Goal: Task Accomplishment & Management: Use online tool/utility

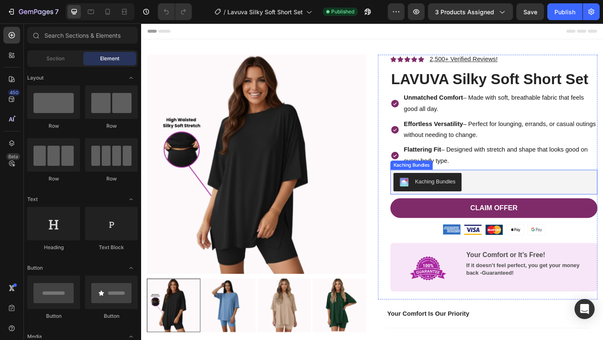
click at [516, 196] on div "Kaching Bundles" at bounding box center [524, 196] width 219 height 20
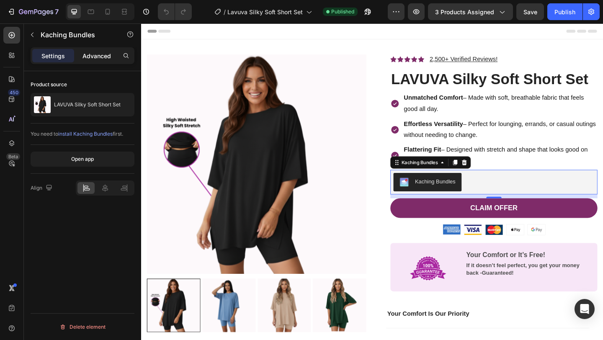
click at [99, 54] on p "Advanced" at bounding box center [96, 55] width 28 height 9
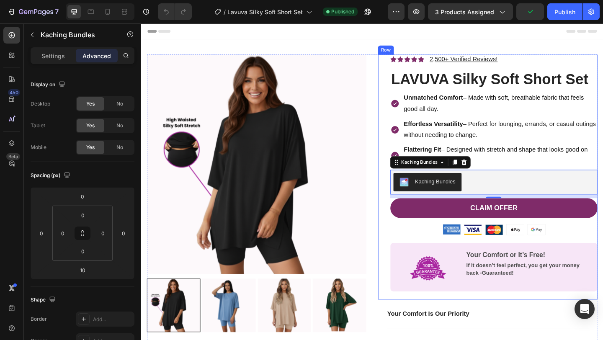
click at [409, 60] on div "Icon Icon Icon Icon Icon Icon List 2,500+ Verified Reviews! Text Block Row LAVU…" at bounding box center [518, 190] width 239 height 266
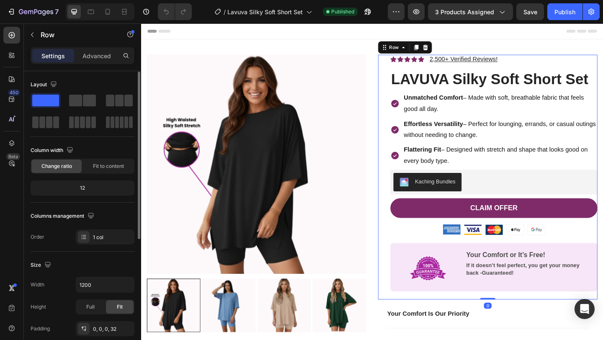
scroll to position [218, 0]
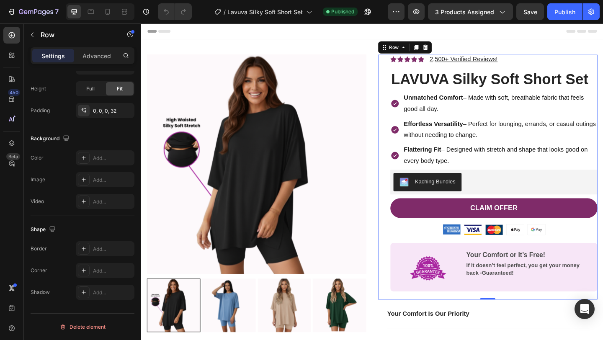
click at [405, 250] on div "Icon Icon Icon Icon Icon Icon List 2,500+ Verified Reviews! Text Block Row LAVU…" at bounding box center [518, 190] width 239 height 266
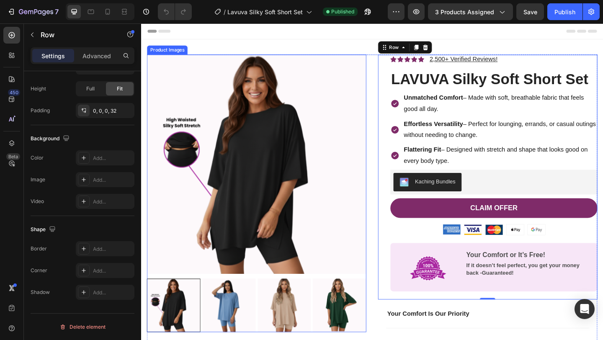
click at [355, 236] on img at bounding box center [266, 176] width 239 height 239
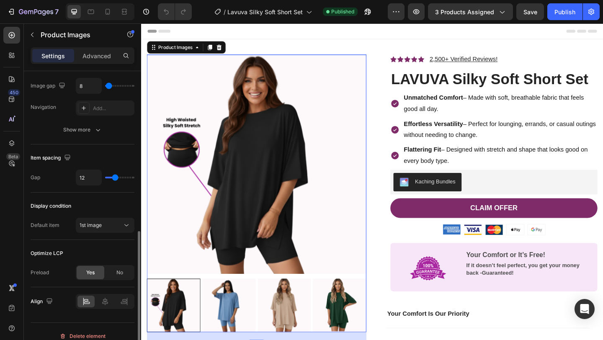
scroll to position [362, 0]
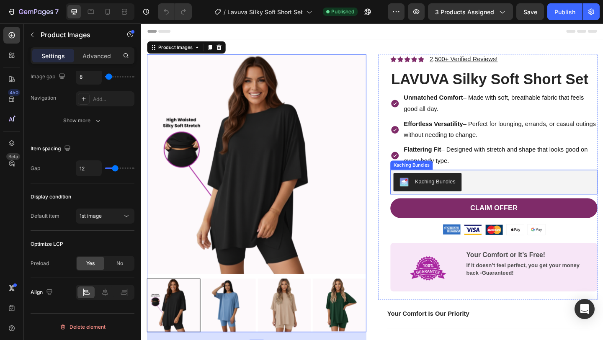
click at [521, 198] on div "Kaching Bundles" at bounding box center [524, 196] width 219 height 20
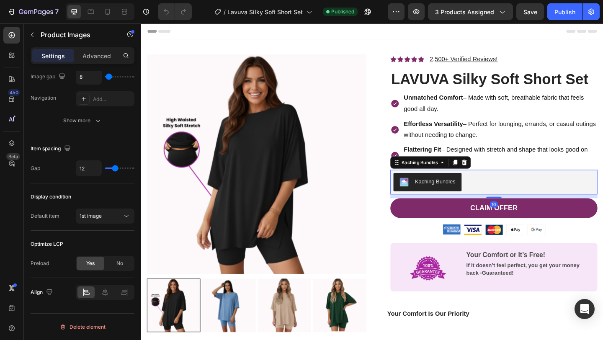
scroll to position [0, 0]
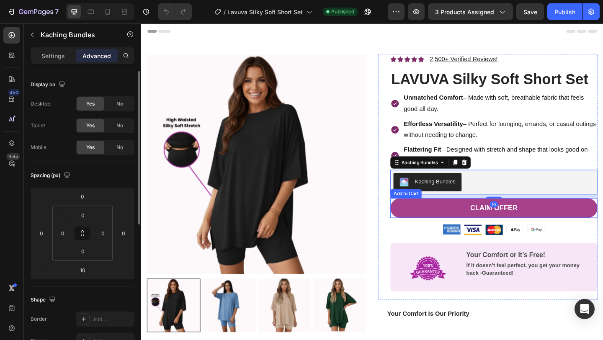
click at [558, 225] on button "Claim Offer" at bounding box center [524, 223] width 225 height 21
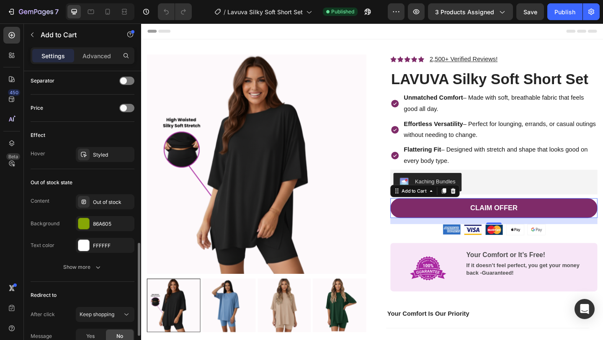
scroll to position [555, 0]
click at [82, 222] on div at bounding box center [83, 222] width 11 height 11
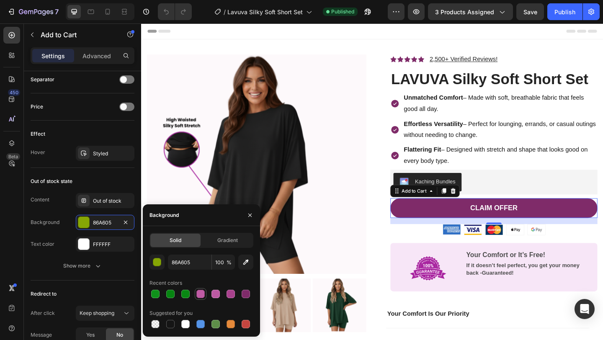
click at [203, 292] on div at bounding box center [200, 294] width 8 height 8
click at [245, 321] on div at bounding box center [246, 324] width 8 height 8
type input "C5453F"
click at [44, 275] on div "Out of stock state Content Out of stock Background C5453F Text color FFFFFF Sho…" at bounding box center [83, 224] width 104 height 113
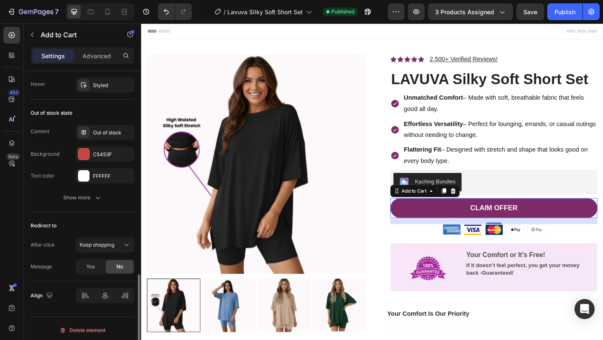
scroll to position [626, 0]
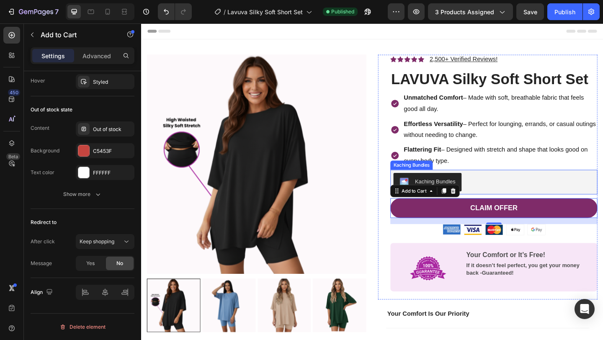
click at [531, 203] on div "Kaching Bundles" at bounding box center [524, 196] width 219 height 20
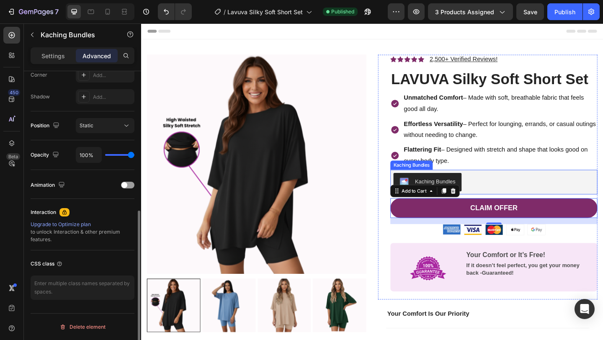
scroll to position [0, 0]
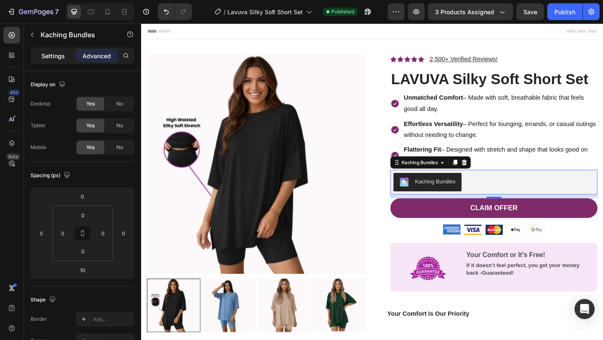
click at [45, 49] on div "Settings" at bounding box center [53, 55] width 42 height 13
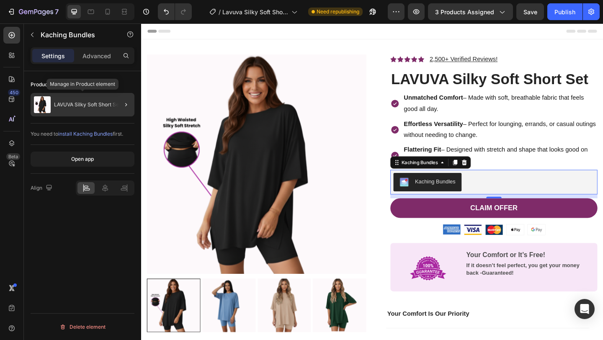
click at [92, 109] on div "LAVUVA Silky Soft Short Set" at bounding box center [83, 104] width 104 height 23
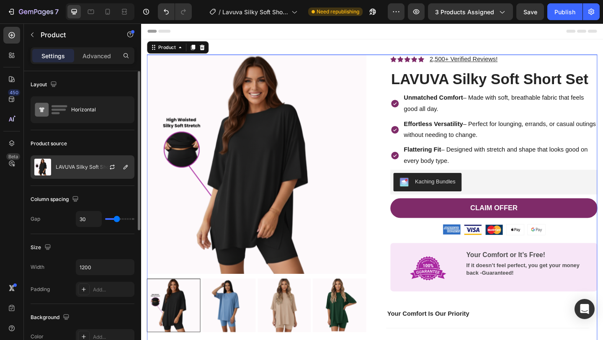
click at [67, 170] on p "LAVUVA Silky Soft Short Set" at bounding box center [89, 167] width 67 height 6
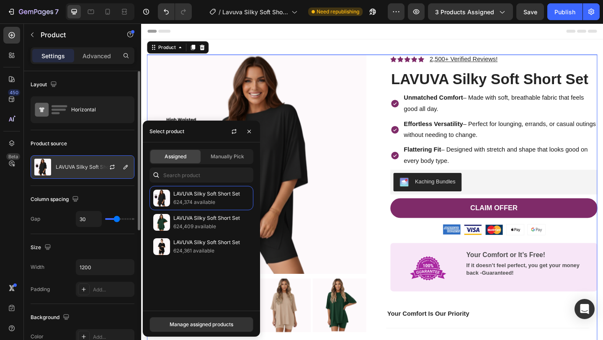
click at [67, 170] on p "LAVUVA Silky Soft Short Set" at bounding box center [89, 167] width 67 height 6
click at [55, 210] on div "Column spacing Gap 30" at bounding box center [83, 210] width 104 height 48
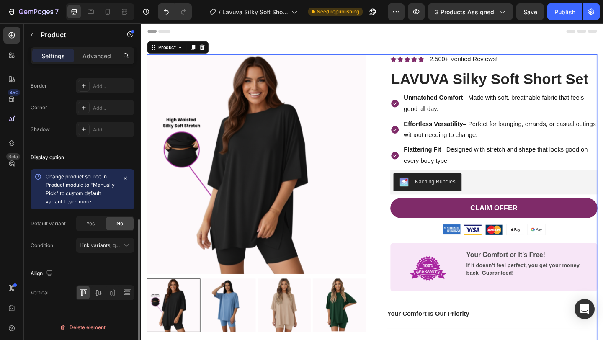
scroll to position [298, 0]
click at [128, 249] on button "Link variants, quantity <br> between same products" at bounding box center [105, 244] width 59 height 15
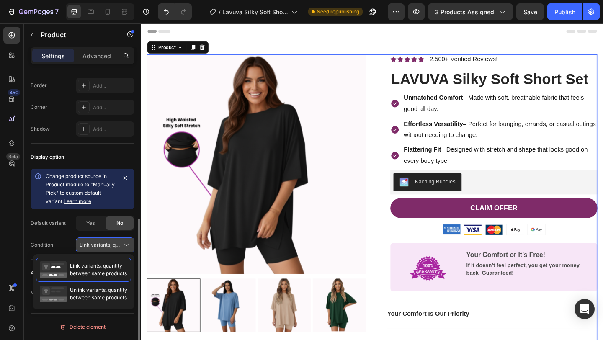
click at [128, 249] on button "Link variants, quantity <br> between same products" at bounding box center [105, 244] width 59 height 15
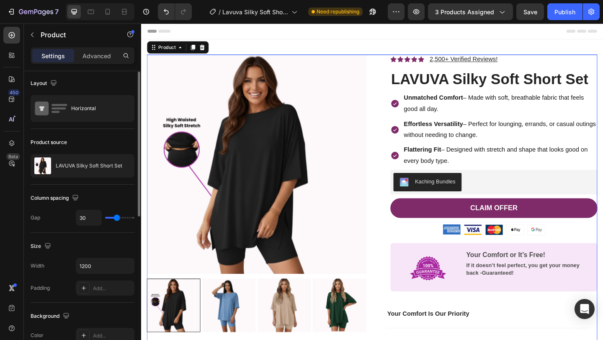
scroll to position [0, 0]
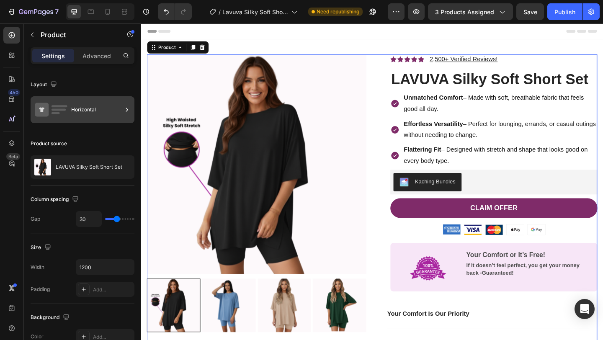
click at [80, 116] on div "Horizontal" at bounding box center [96, 109] width 51 height 19
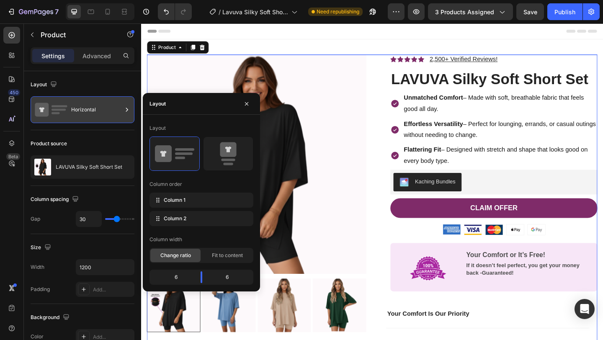
click at [80, 116] on div "Horizontal" at bounding box center [96, 109] width 51 height 19
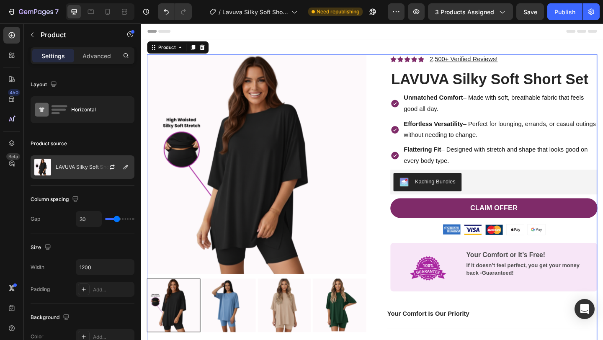
click at [81, 163] on div "LAVUVA Silky Soft Short Set" at bounding box center [83, 166] width 104 height 23
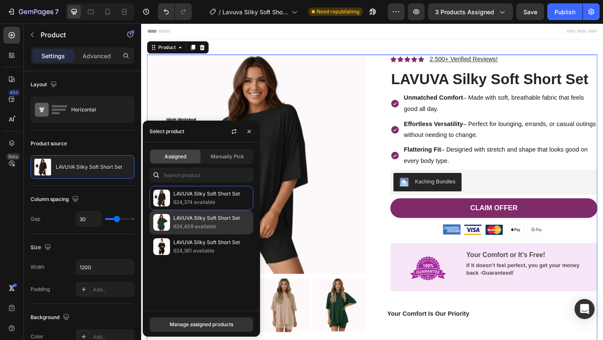
click at [188, 228] on p "624,409 available" at bounding box center [211, 226] width 76 height 8
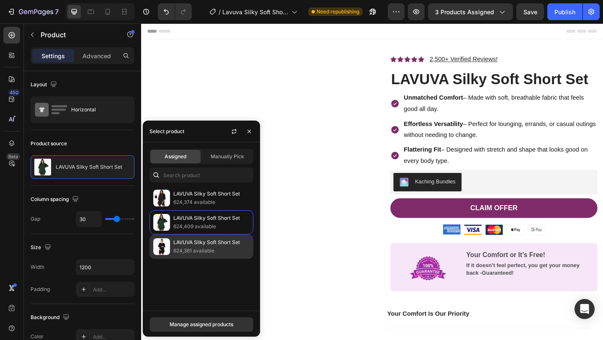
click at [187, 251] on p "624,361 available" at bounding box center [211, 251] width 76 height 8
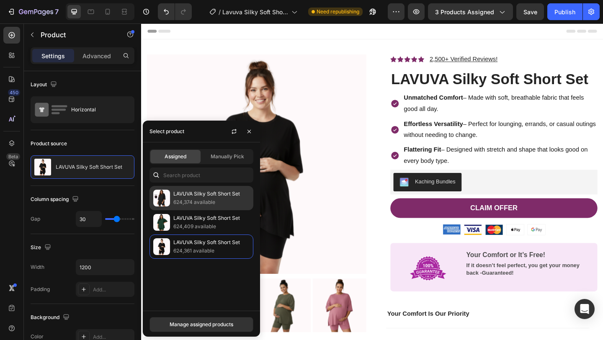
click at [188, 202] on p "624,374 available" at bounding box center [211, 202] width 76 height 8
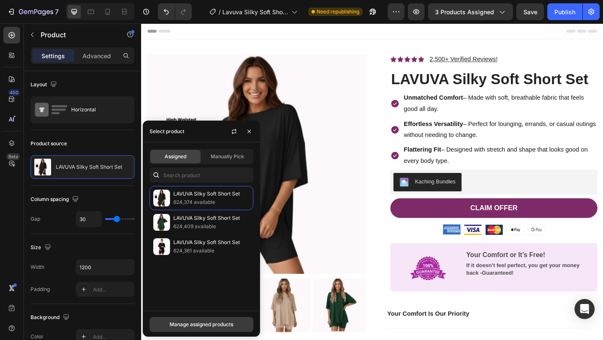
click at [201, 324] on div "Manage assigned products" at bounding box center [202, 325] width 64 height 8
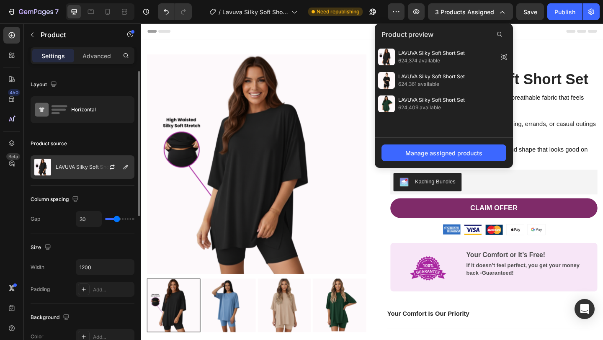
click at [89, 172] on div "LAVUVA Silky Soft Short Set" at bounding box center [83, 166] width 104 height 23
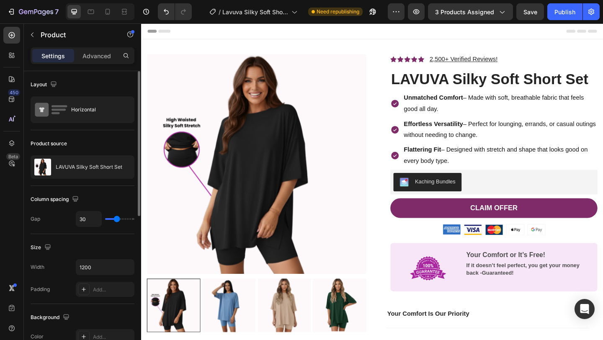
click at [83, 147] on div "Product source" at bounding box center [83, 143] width 104 height 13
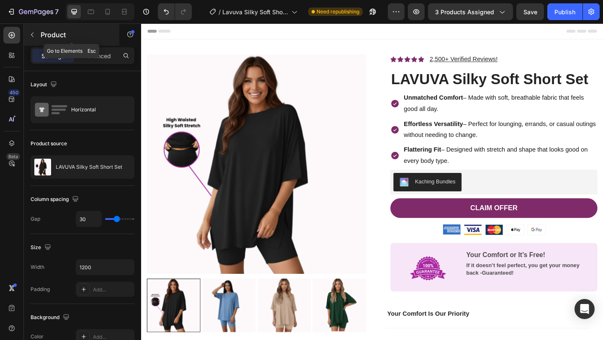
click at [31, 37] on icon "button" at bounding box center [32, 34] width 7 height 7
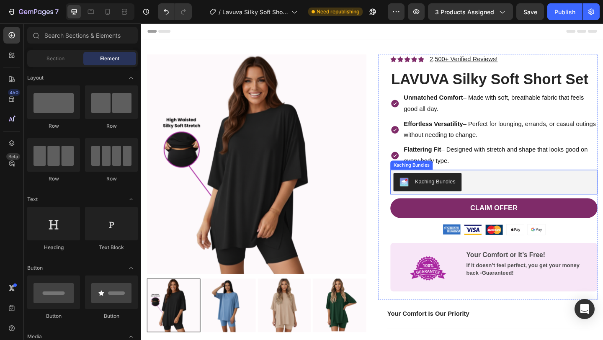
click at [517, 202] on div "Kaching Bundles" at bounding box center [524, 196] width 219 height 20
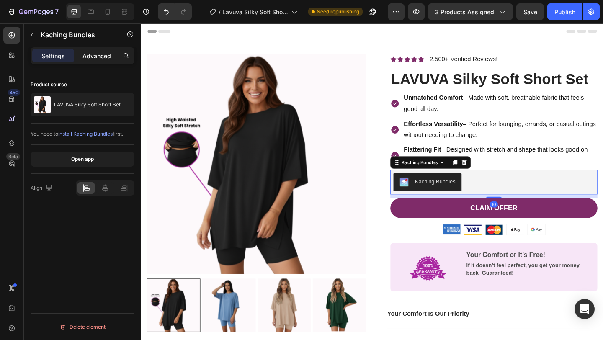
click at [82, 62] on div "Advanced" at bounding box center [97, 55] width 42 height 13
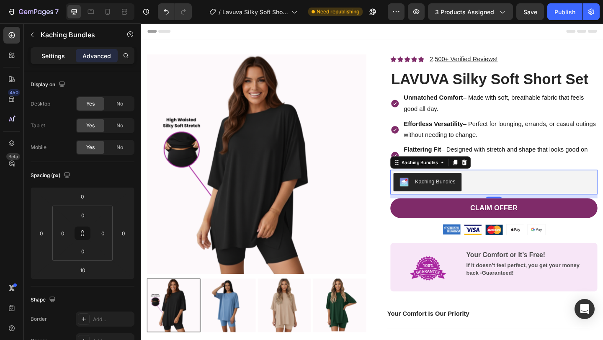
click at [59, 58] on p "Settings" at bounding box center [52, 55] width 23 height 9
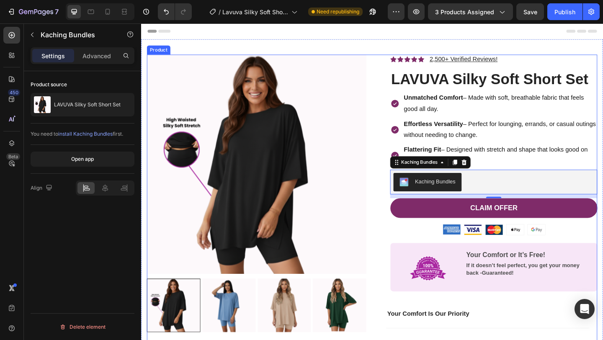
click at [398, 103] on div "Product Images Icon Icon Icon Icon Icon Icon List “Comfortable, Flattering, and…" at bounding box center [392, 284] width 490 height 455
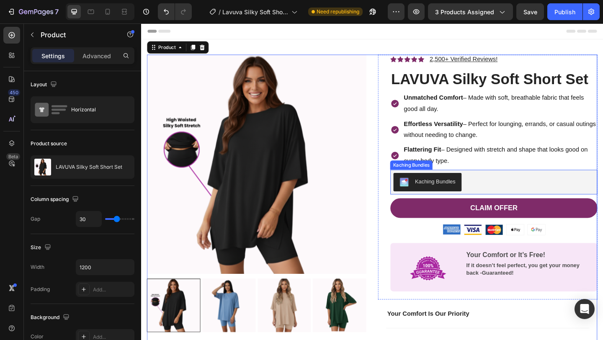
click at [513, 198] on div "Kaching Bundles" at bounding box center [524, 196] width 219 height 20
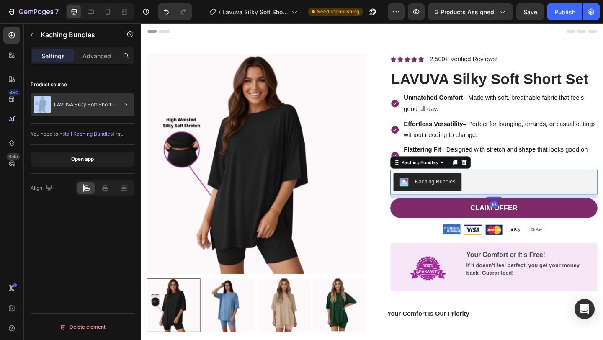
click at [69, 93] on div "Product source LAVUVA Silky Soft Short Set" at bounding box center [83, 97] width 104 height 39
click at [69, 102] on p "LAVUVA Silky Soft Short Set" at bounding box center [87, 105] width 67 height 6
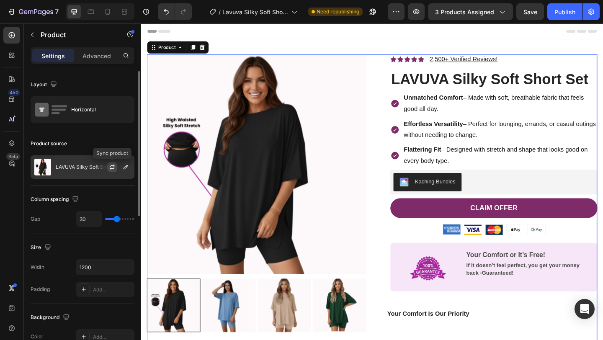
click at [111, 168] on icon "button" at bounding box center [112, 168] width 5 height 3
click at [127, 167] on icon "button" at bounding box center [125, 167] width 7 height 7
click at [104, 146] on div "Product source" at bounding box center [83, 143] width 104 height 13
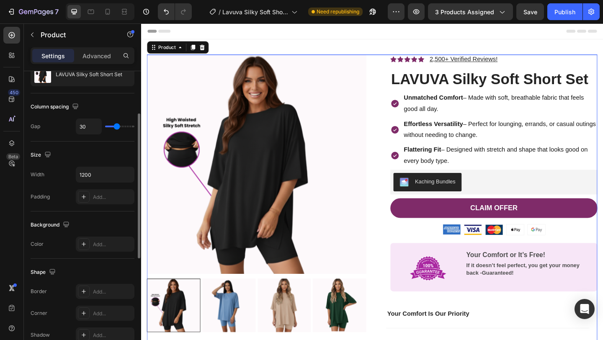
scroll to position [93, 0]
click at [569, 16] on button "Publish" at bounding box center [564, 11] width 35 height 17
click at [105, 17] on div at bounding box center [107, 11] width 13 height 13
type input "0"
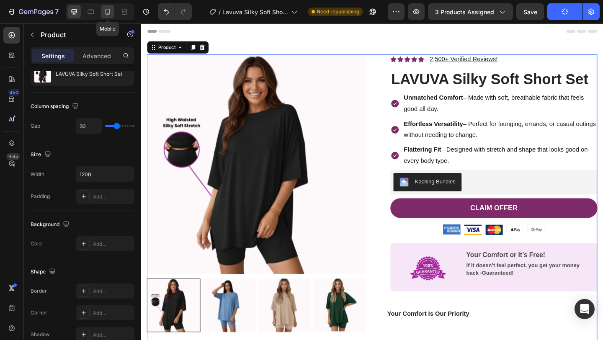
type input "100%"
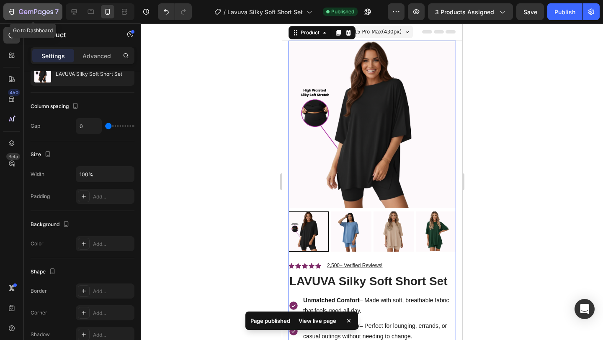
click at [10, 13] on icon "button" at bounding box center [11, 11] width 4 height 3
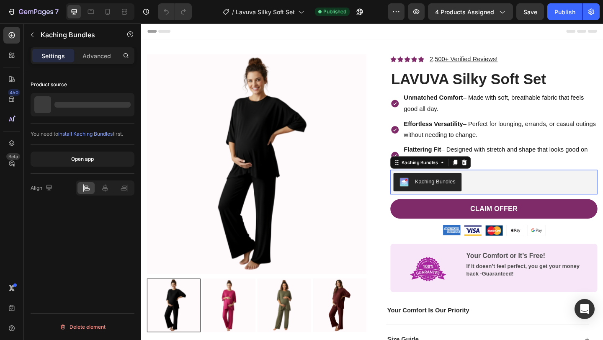
click at [510, 197] on div "Kaching Bundles" at bounding box center [524, 196] width 219 height 20
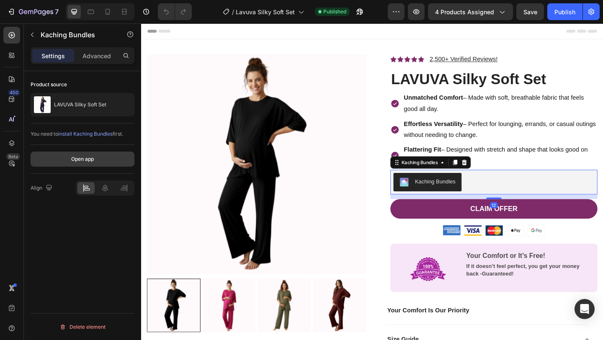
click at [78, 155] on div "Open app" at bounding box center [82, 159] width 23 height 8
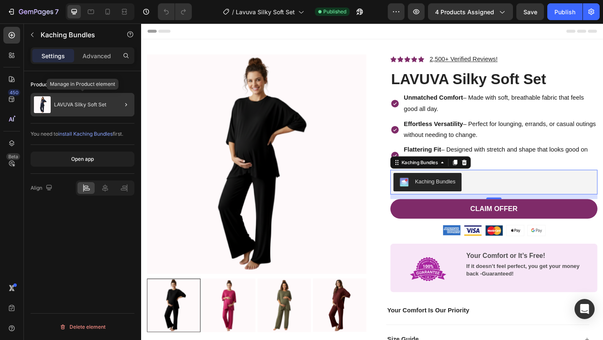
click at [75, 110] on div "LAVUVA Silky Soft Set" at bounding box center [83, 104] width 104 height 23
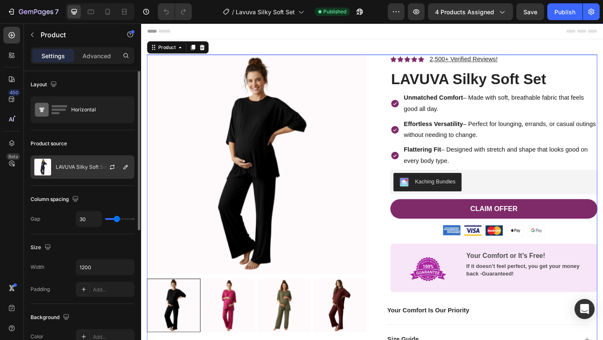
click at [76, 176] on div "LAVUVA Silky Soft Set" at bounding box center [83, 166] width 104 height 23
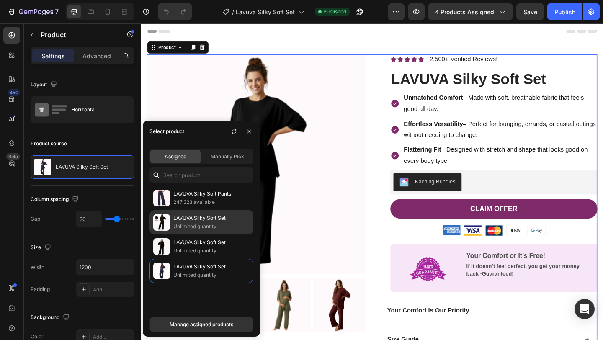
click at [215, 224] on p "Unlimited quantity" at bounding box center [211, 226] width 76 height 8
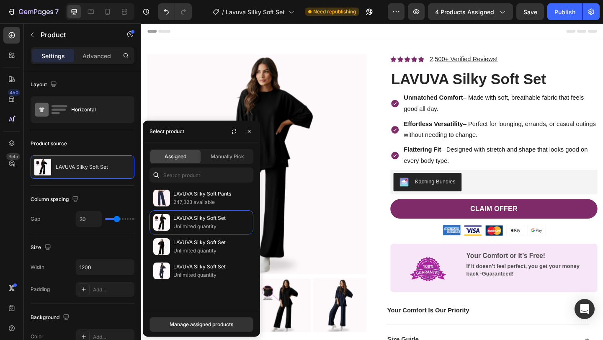
click at [214, 249] on p "Unlimited quantity" at bounding box center [211, 251] width 76 height 8
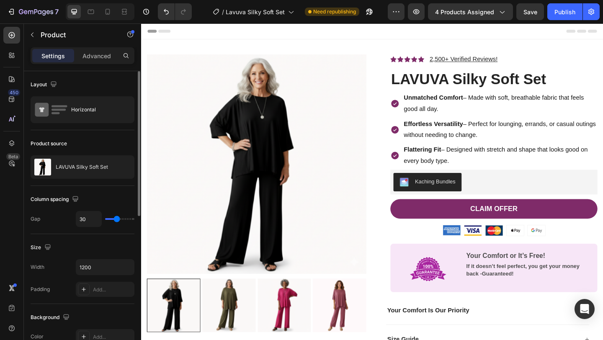
click at [81, 142] on div "Product source" at bounding box center [83, 143] width 104 height 13
click at [111, 167] on icon "button" at bounding box center [112, 167] width 7 height 7
click at [74, 169] on p "LAVUVA Silky Soft Set" at bounding box center [82, 167] width 52 height 6
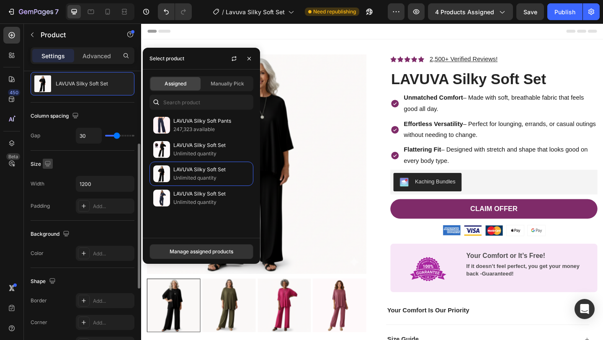
scroll to position [298, 0]
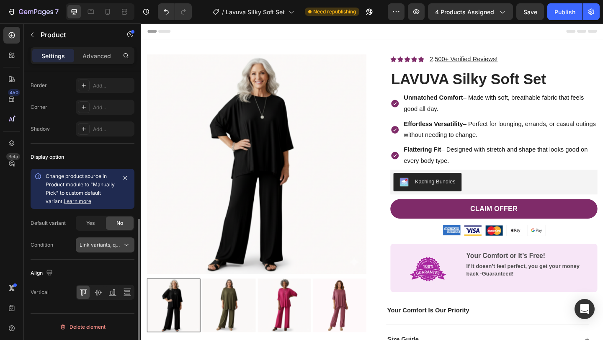
click at [92, 251] on button "Link variants, quantity <br> between same products" at bounding box center [105, 244] width 59 height 15
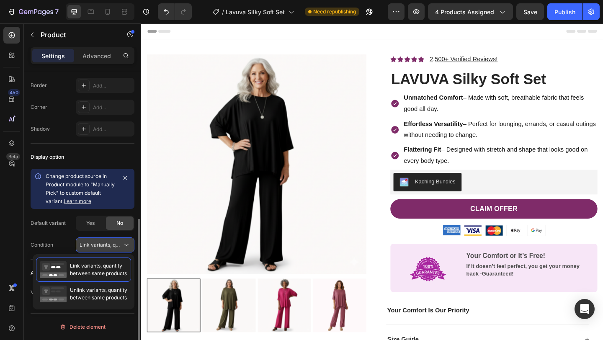
click at [92, 251] on button "Link variants, quantity <br> between same products" at bounding box center [105, 244] width 59 height 15
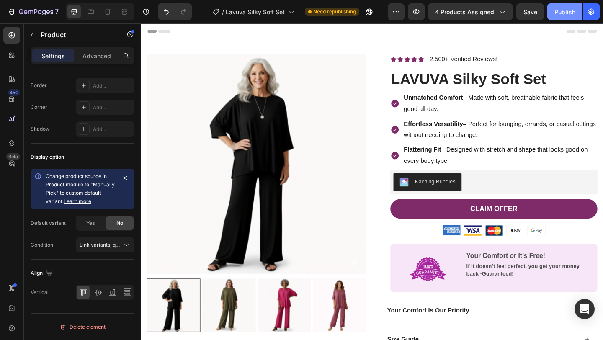
click at [556, 17] on button "Publish" at bounding box center [564, 11] width 35 height 17
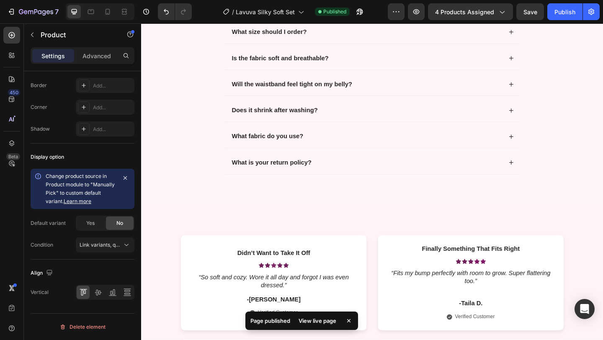
scroll to position [626, 0]
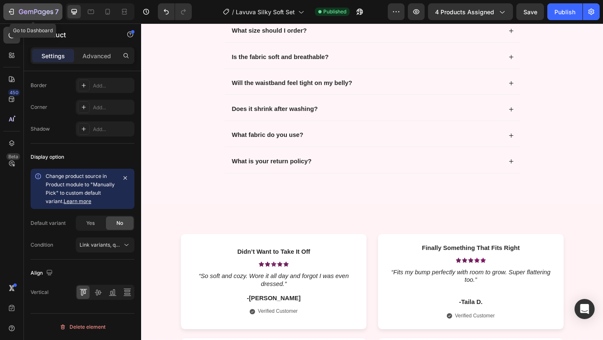
click at [9, 9] on icon "button" at bounding box center [11, 12] width 8 height 8
